Goal: Task Accomplishment & Management: Complete application form

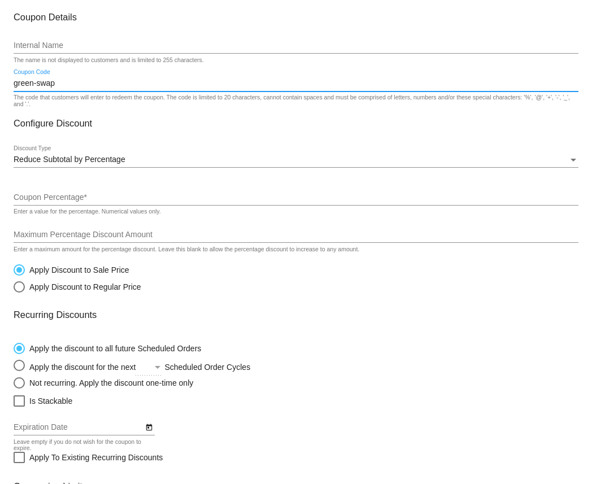
scroll to position [61, 0]
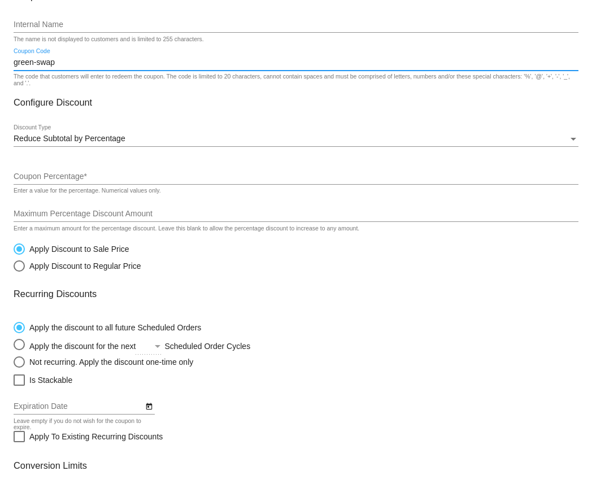
click at [51, 180] on input "Coupon Percentage *" at bounding box center [296, 176] width 565 height 9
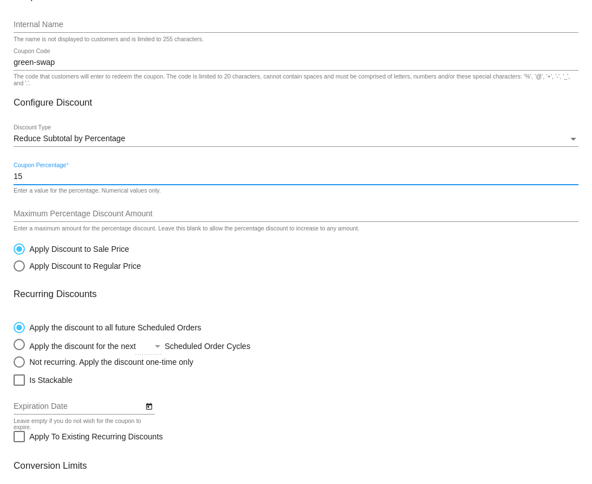
type input "15"
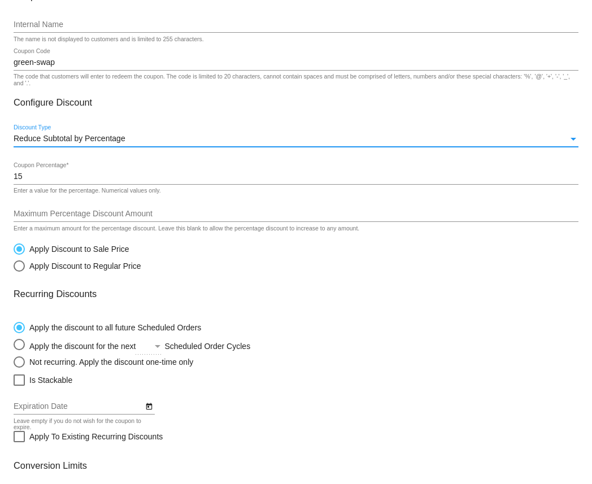
click at [93, 139] on span "Reduce Subtotal by Percentage" at bounding box center [70, 138] width 112 height 9
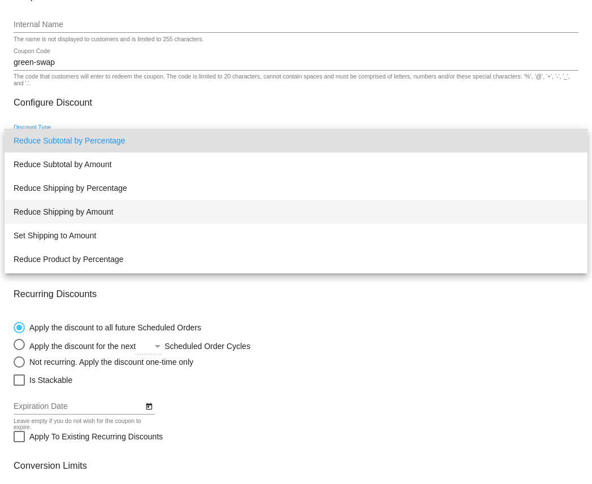
scroll to position [21, 0]
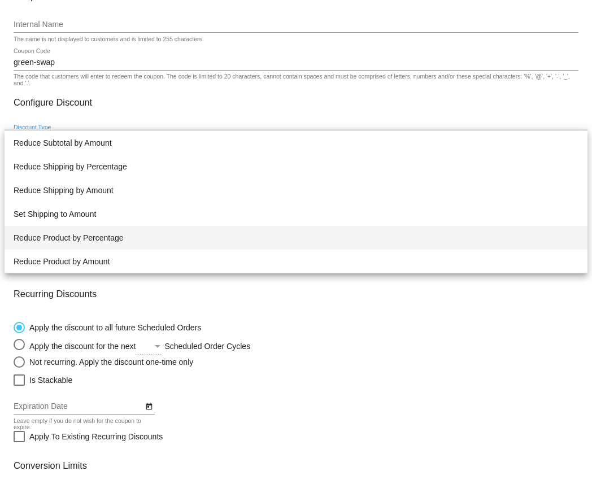
click at [81, 241] on span "Reduce Product by Percentage" at bounding box center [296, 238] width 565 height 24
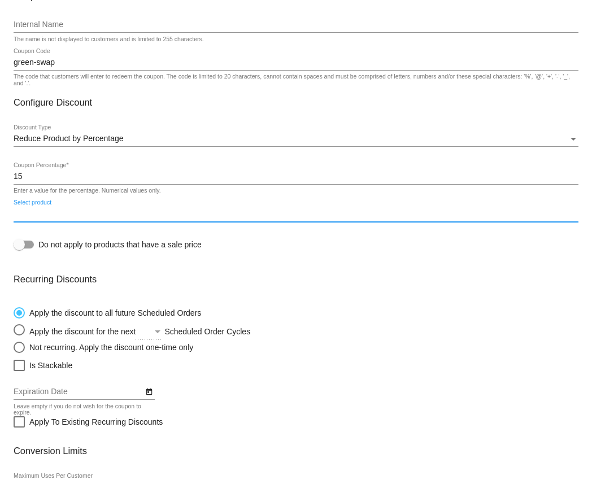
click at [82, 214] on input "Select product" at bounding box center [296, 214] width 565 height 9
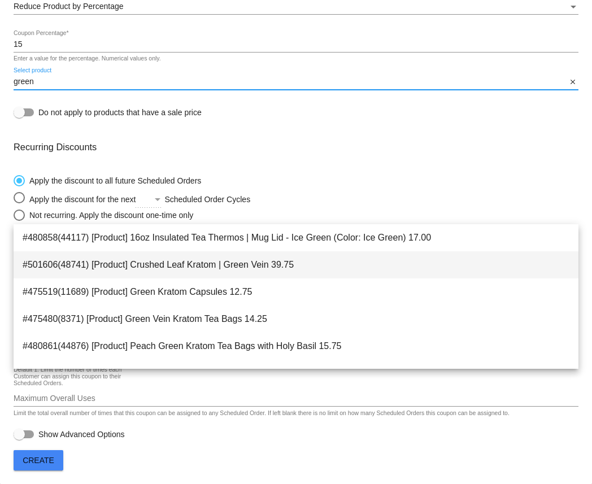
scroll to position [18, 0]
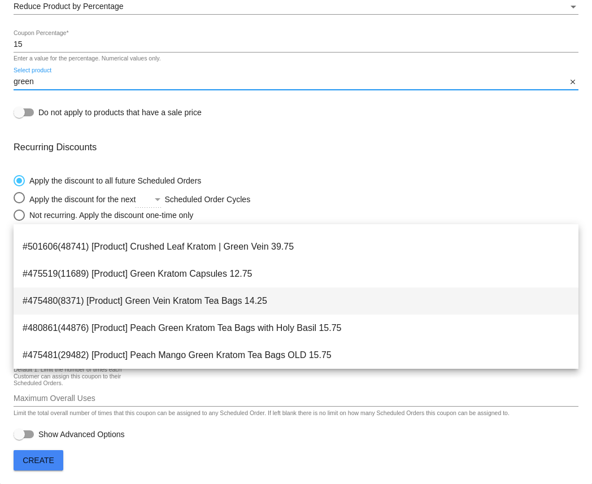
click at [59, 305] on span "#475480(8371) [Product] Green Vein Kratom Tea Bags 14.25" at bounding box center [296, 301] width 547 height 27
type input "[Product] Green Vein Kratom Tea Bags"
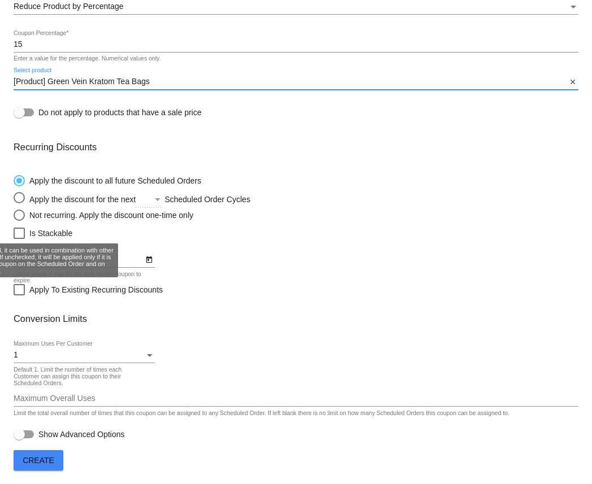
click at [23, 231] on div at bounding box center [19, 233] width 11 height 11
click at [19, 239] on input "Is Stackable" at bounding box center [19, 239] width 1 height 1
checkbox input "true"
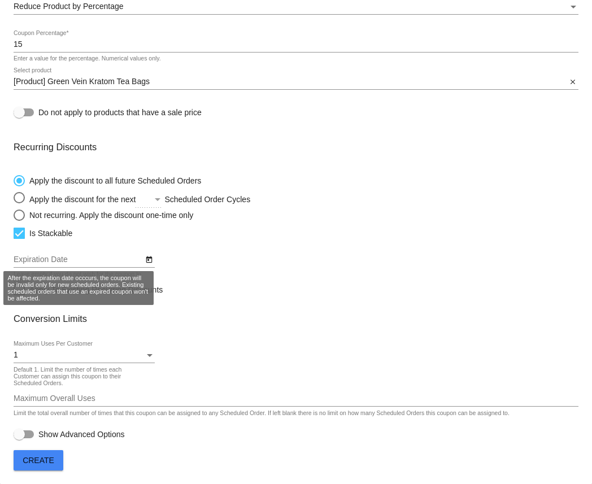
click at [70, 256] on input "Expiration Date" at bounding box center [78, 260] width 129 height 9
click at [149, 259] on icon "Open calendar" at bounding box center [149, 260] width 8 height 14
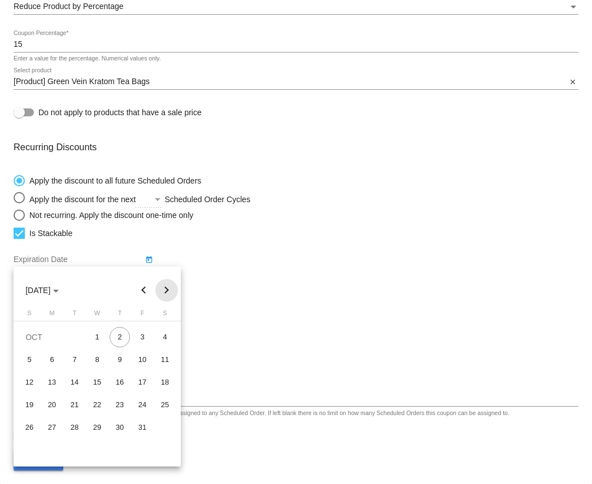
click at [163, 284] on button "Next month" at bounding box center [166, 290] width 23 height 23
click at [163, 285] on button "Next month" at bounding box center [166, 290] width 23 height 23
click at [77, 356] on div "2" at bounding box center [74, 360] width 20 height 20
type input "[DATE]"
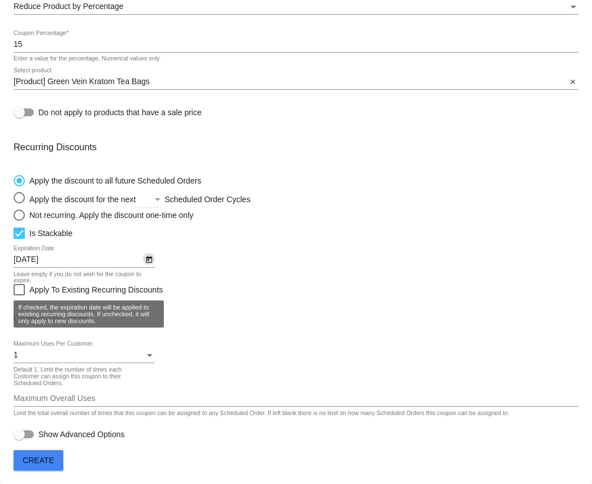
click at [20, 287] on div at bounding box center [19, 289] width 11 height 11
click at [19, 296] on input "Apply To Existing Recurring Discounts" at bounding box center [19, 296] width 1 height 1
checkbox input "true"
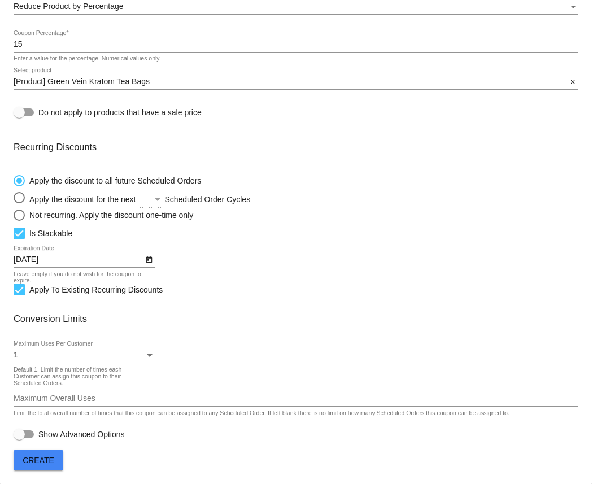
click at [70, 354] on div "1" at bounding box center [79, 355] width 131 height 9
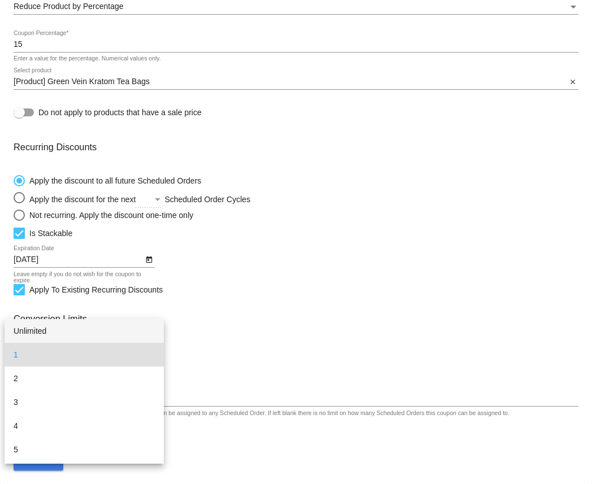
click at [64, 331] on span "Unlimited" at bounding box center [84, 331] width 141 height 24
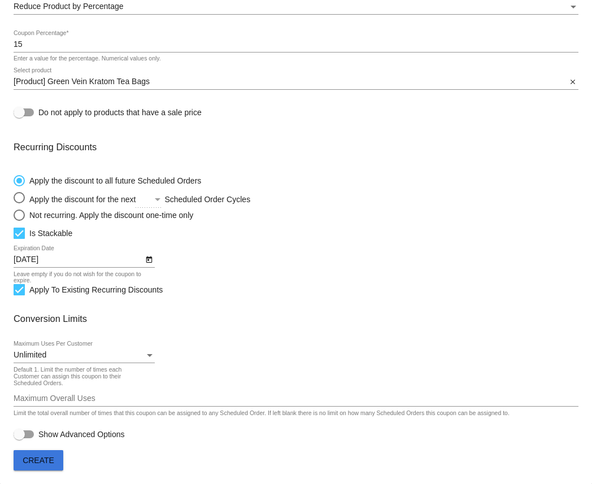
click at [48, 456] on span "Create" at bounding box center [39, 460] width 32 height 9
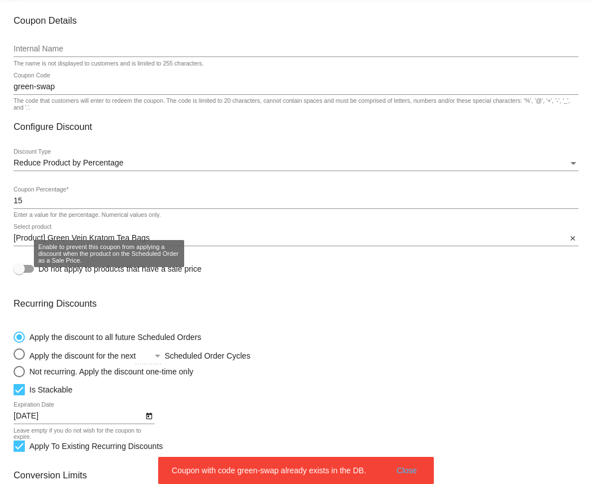
scroll to position [0, 0]
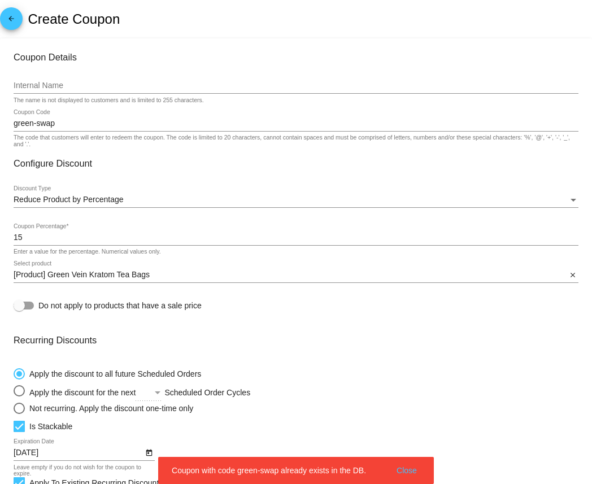
click at [97, 128] on input "green-swap" at bounding box center [296, 123] width 565 height 9
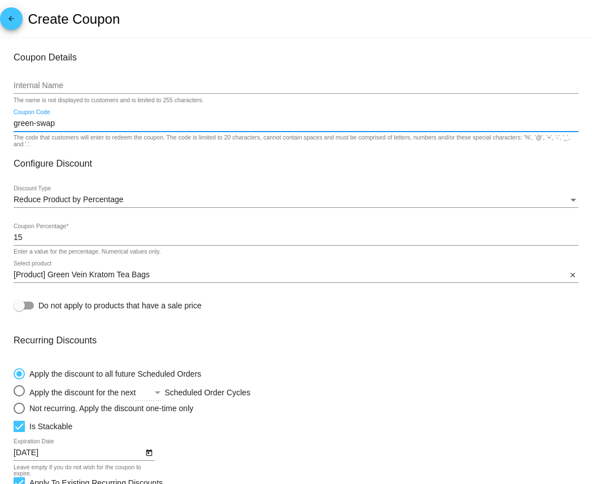
click at [37, 124] on input "green-swap" at bounding box center [296, 123] width 565 height 9
drag, startPoint x: 36, startPoint y: 126, endPoint x: 70, endPoint y: 126, distance: 33.9
click at [70, 126] on input "green-swap" at bounding box center [296, 123] width 565 height 9
click at [37, 124] on input "green-swap" at bounding box center [296, 123] width 565 height 9
drag, startPoint x: 50, startPoint y: 125, endPoint x: 36, endPoint y: 126, distance: 14.1
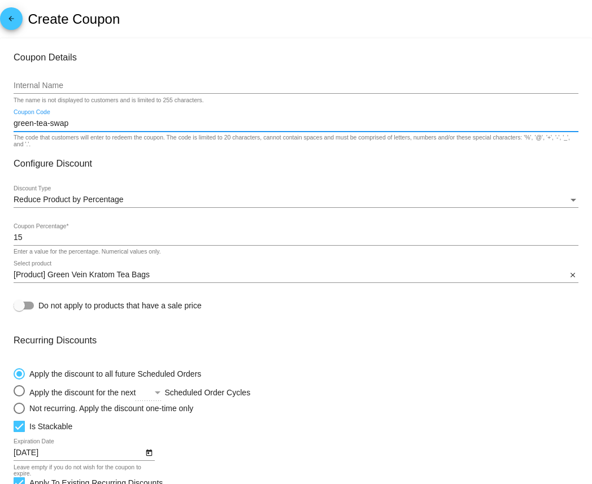
click at [36, 126] on input "green-tea-swap" at bounding box center [296, 123] width 565 height 9
click at [56, 123] on input "green-tea-swap" at bounding box center [296, 123] width 565 height 9
click at [90, 124] on input "green-tea-swap" at bounding box center [296, 123] width 565 height 9
drag, startPoint x: 47, startPoint y: 126, endPoint x: 86, endPoint y: 126, distance: 39.6
click at [86, 126] on input "green-tea-swap" at bounding box center [296, 123] width 565 height 9
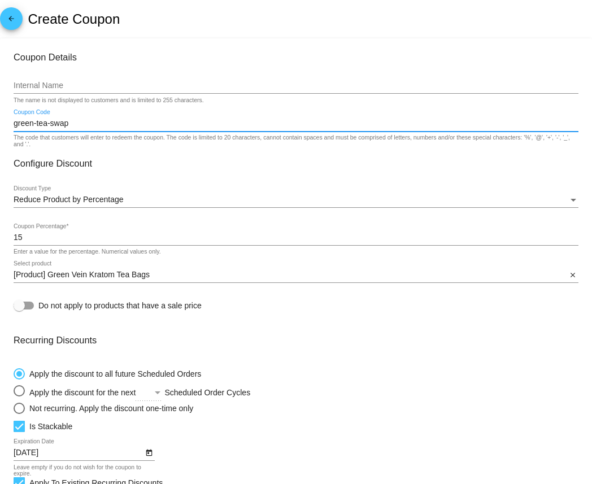
click at [86, 125] on input "green-tea-swap" at bounding box center [296, 123] width 565 height 9
drag, startPoint x: 36, startPoint y: 126, endPoint x: 6, endPoint y: 126, distance: 29.4
click at [6, 126] on mat-card "Coupon Details Internal Name The name is not displayed to customers and is limi…" at bounding box center [296, 358] width 592 height 640
click at [45, 123] on input "tea-swap" at bounding box center [296, 123] width 565 height 9
click at [60, 124] on input "tea-swap" at bounding box center [296, 123] width 565 height 9
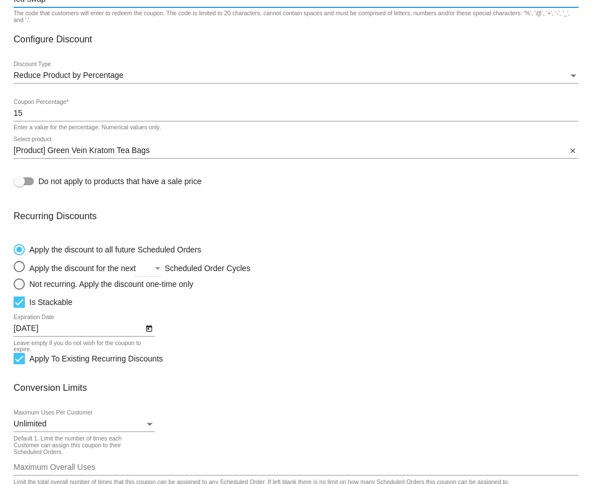
scroll to position [28, 0]
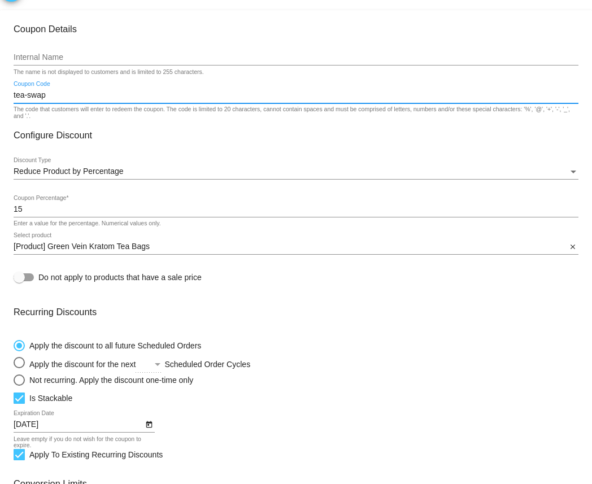
type input "tea-swap"
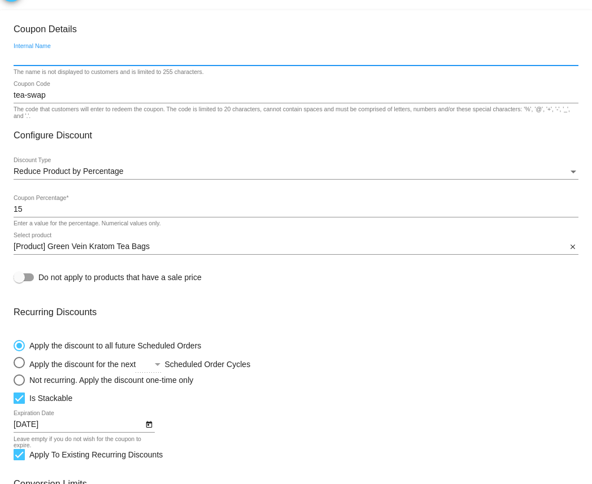
click at [49, 59] on input "Internal Name" at bounding box center [296, 57] width 565 height 9
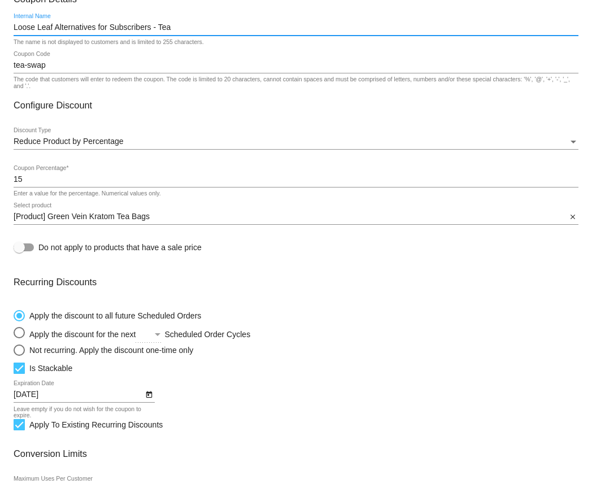
scroll to position [198, 0]
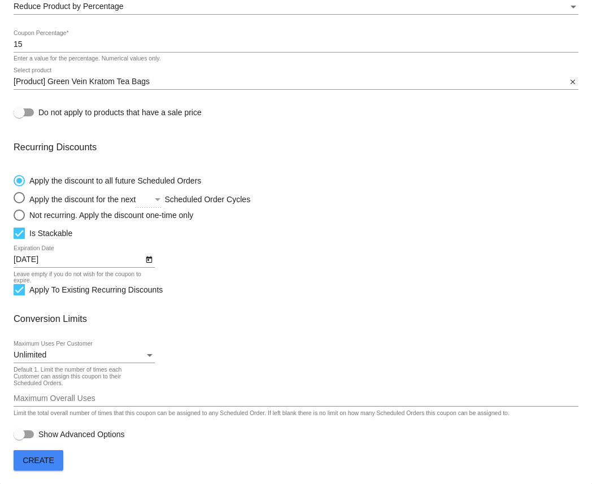
type input "Loose Leaf Alternatives for Subscribers - Tea"
click at [41, 465] on span "Create" at bounding box center [39, 460] width 32 height 9
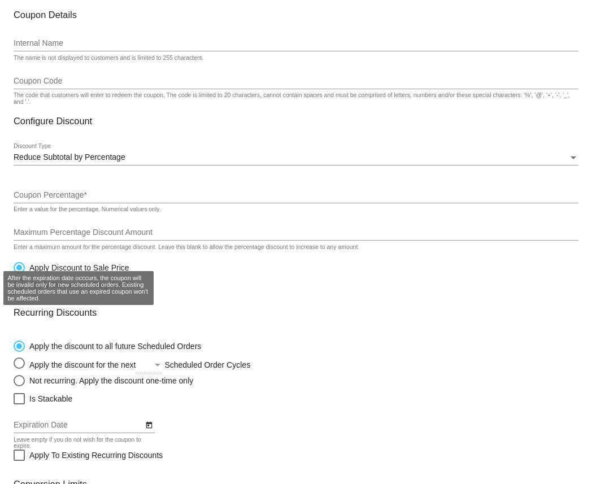
scroll to position [68, 0]
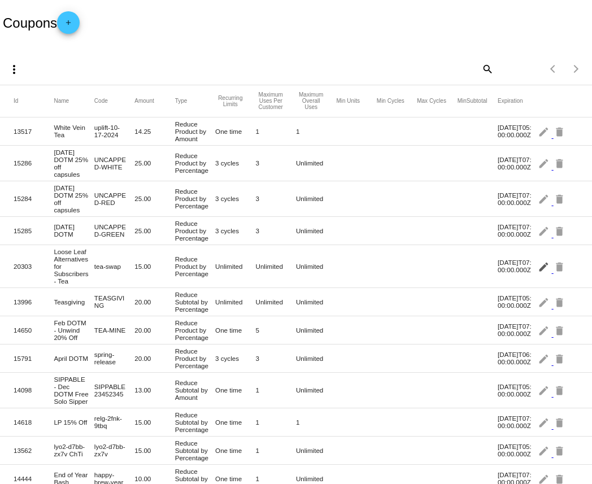
click at [544, 275] on mat-icon "edit" at bounding box center [545, 267] width 14 height 18
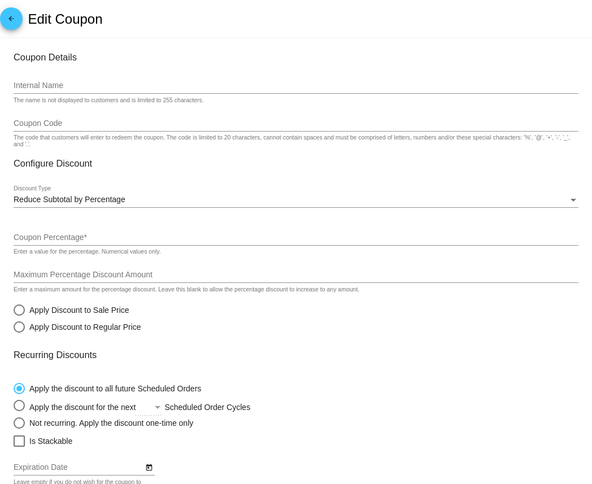
type input "Loose Leaf Alternatives for Subscribers - Tea"
type input "tea-swap"
type input "15"
type input "[Product] Green Vein Kratom Tea Bags"
checkbox input "true"
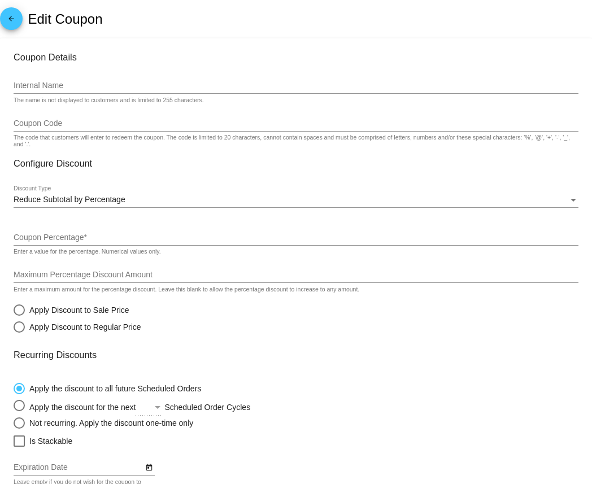
type input "[DATE]"
checkbox input "true"
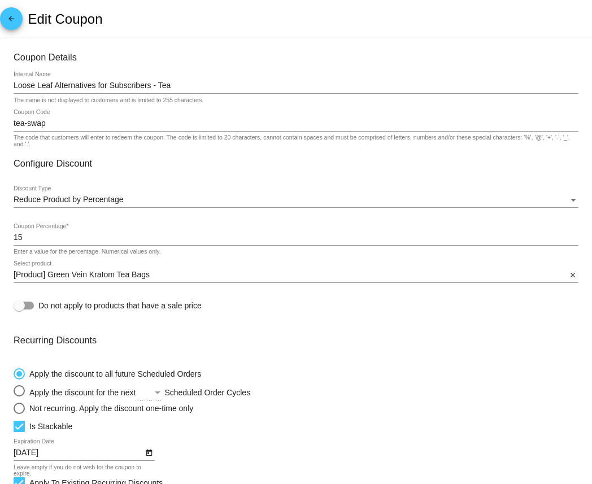
click at [14, 120] on input "tea-swap" at bounding box center [296, 123] width 565 height 9
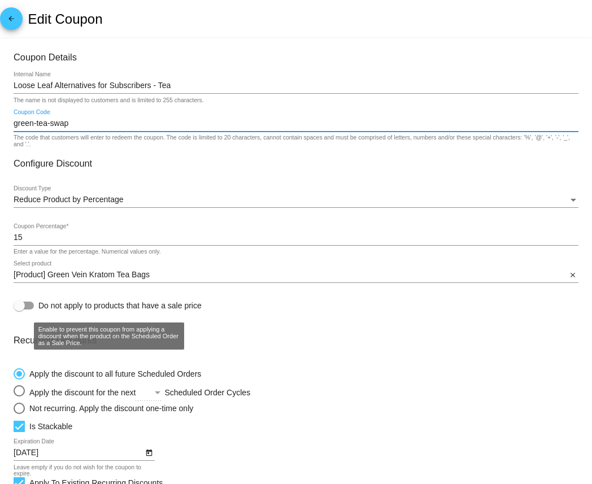
scroll to position [198, 0]
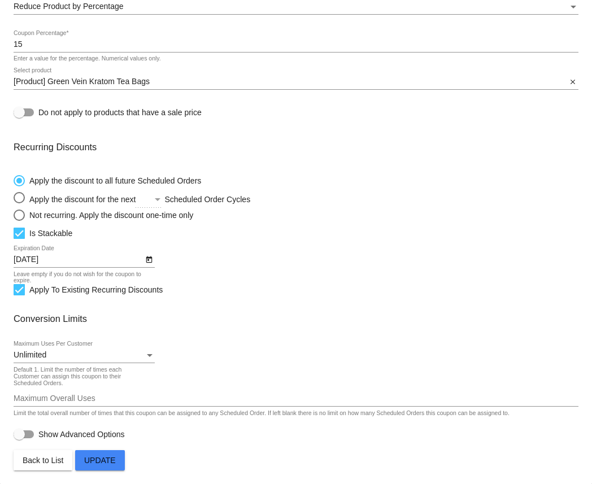
type input "green-tea-swap"
click at [98, 463] on span "Update" at bounding box center [100, 460] width 32 height 9
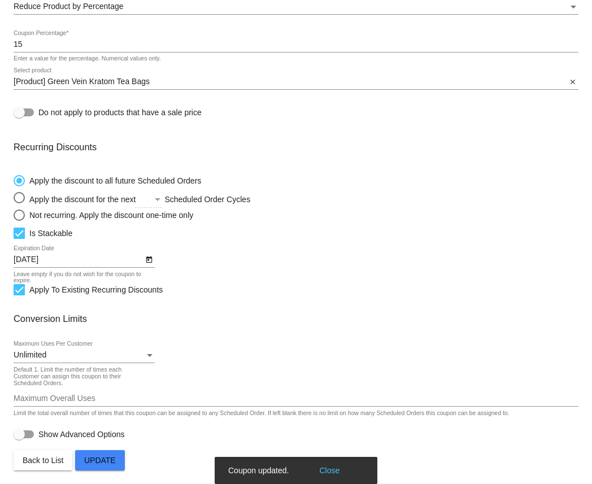
click at [326, 469] on button "Close" at bounding box center [329, 470] width 27 height 11
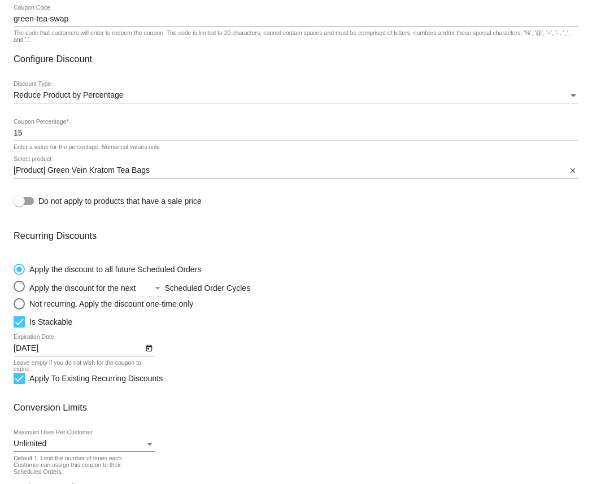
scroll to position [0, 0]
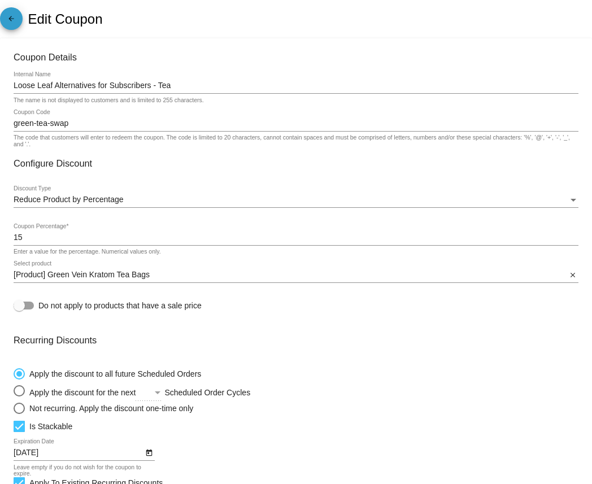
click at [10, 17] on mat-icon "arrow_back" at bounding box center [12, 22] width 14 height 14
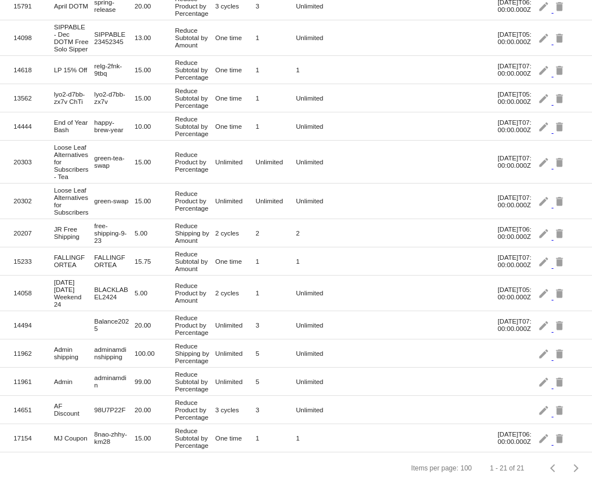
scroll to position [282, 0]
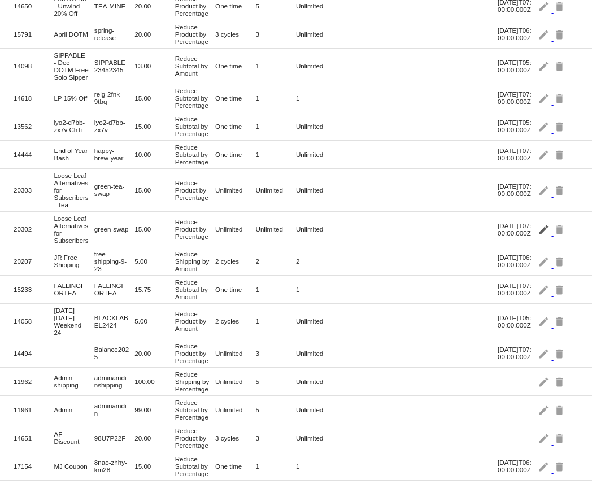
click at [547, 238] on mat-icon "edit" at bounding box center [545, 229] width 14 height 18
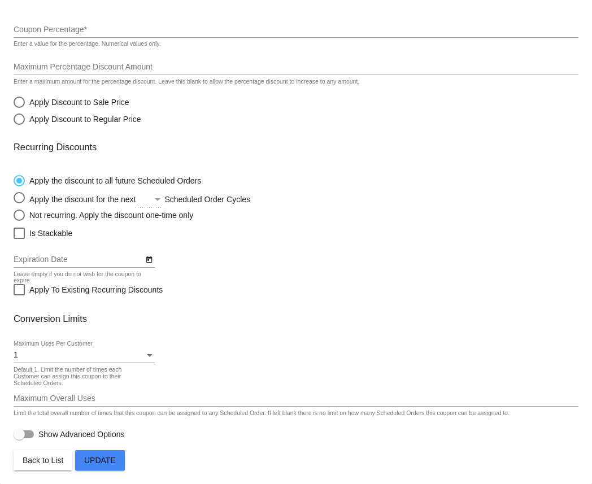
type input "Loose Leaf Alternatives for Subscribers"
type input "green-swap"
type input "15"
type input "[Product] Green Kratom Capsules"
checkbox input "true"
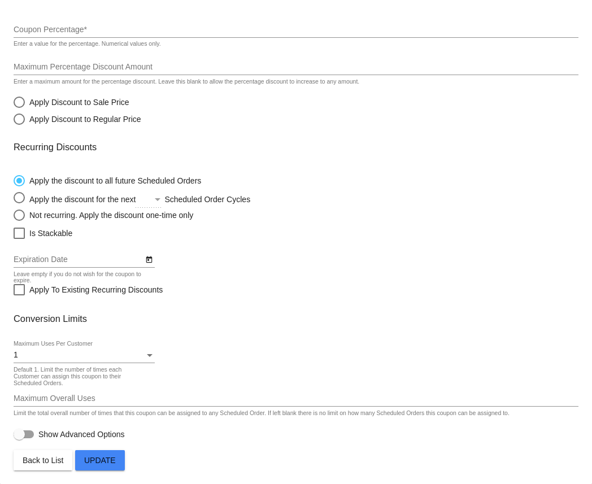
type input "[DATE]"
checkbox input "true"
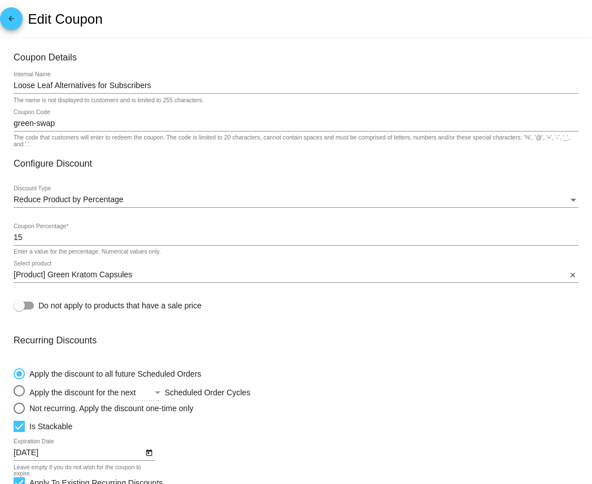
click at [36, 125] on input "green-swap" at bounding box center [296, 123] width 565 height 9
type input "green-capsule-swap"
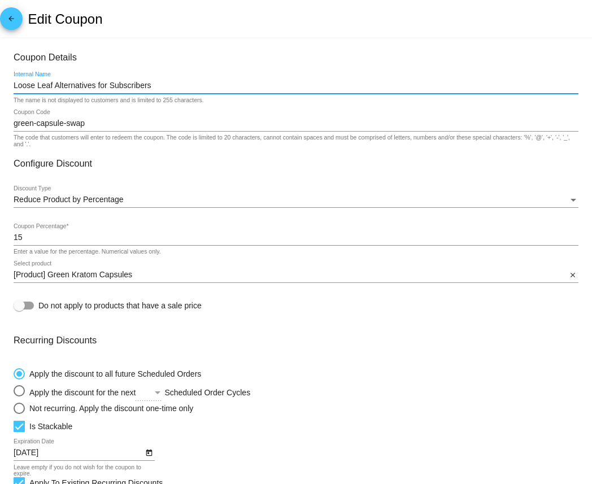
click at [158, 89] on input "Loose Leaf Alternatives for Subscribers" at bounding box center [296, 85] width 565 height 9
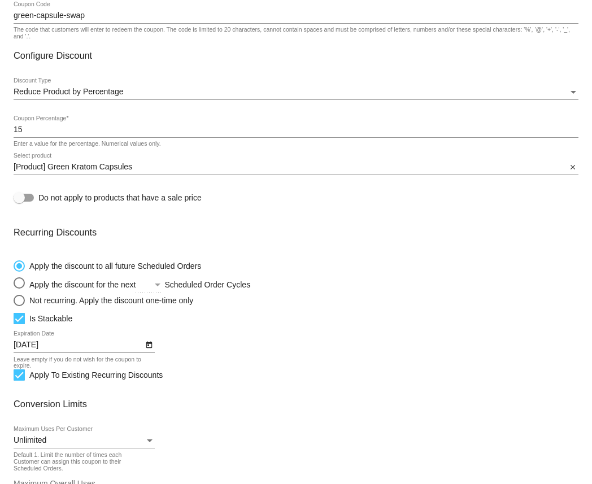
scroll to position [198, 0]
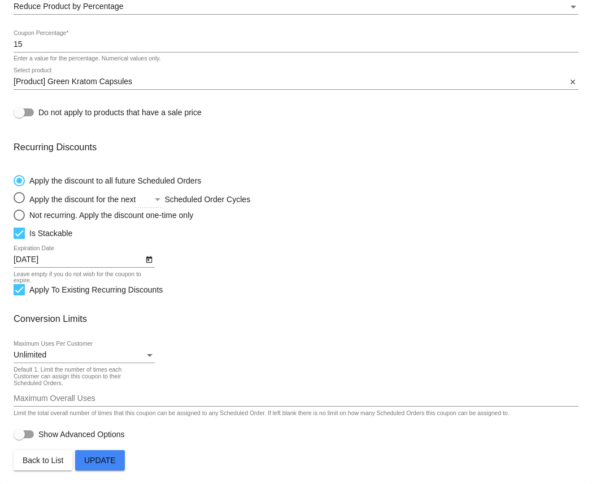
type input "Loose Leaf Alternatives for Subscribers - Capsules"
click at [98, 468] on button "Update" at bounding box center [100, 461] width 50 height 20
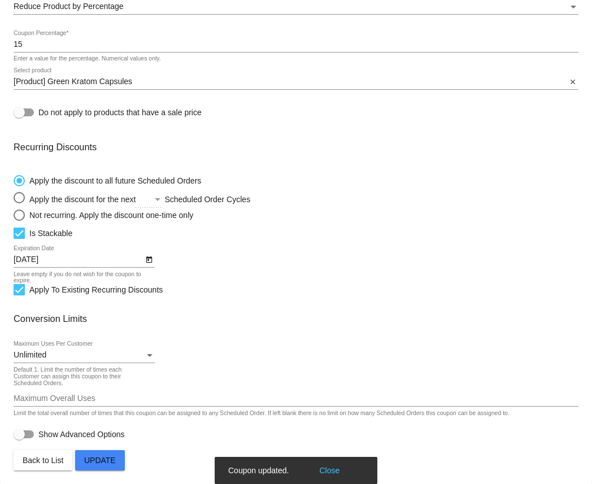
scroll to position [0, 0]
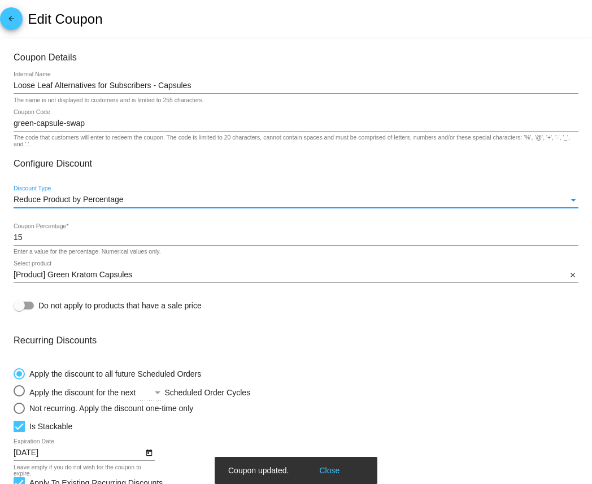
click at [79, 201] on span "Reduce Product by Percentage" at bounding box center [69, 199] width 110 height 9
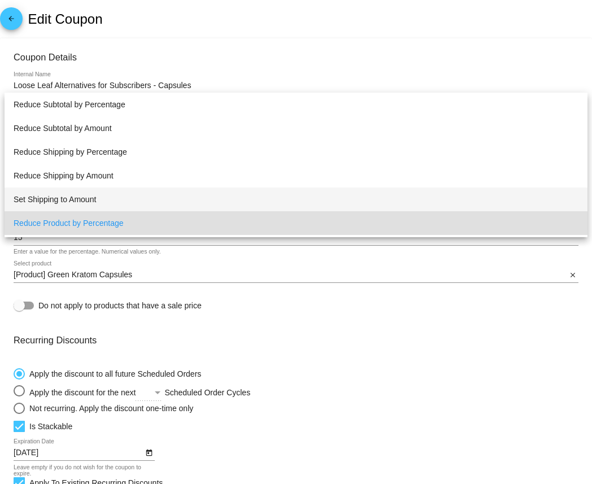
scroll to position [21, 0]
